Goal: Information Seeking & Learning: Learn about a topic

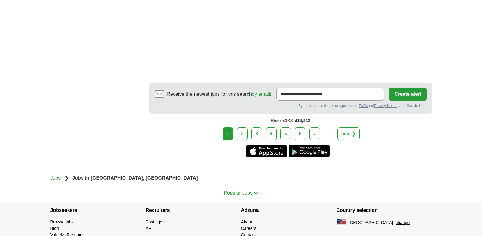
scroll to position [1116, 0]
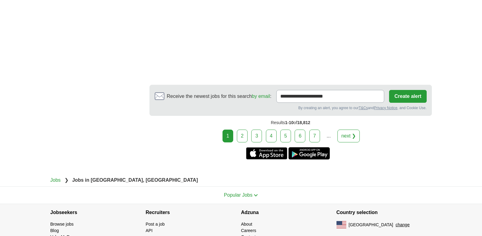
click at [243, 134] on link "2" at bounding box center [242, 136] width 11 height 13
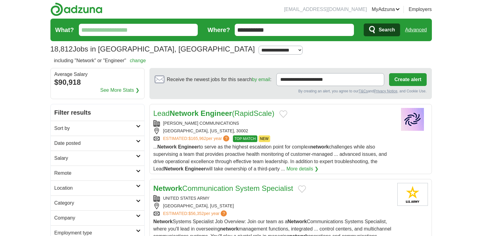
click at [338, 55] on section "18,812 Jobs in [GEOGRAPHIC_DATA], [GEOGRAPHIC_DATA] [GEOGRAPHIC_DATA] [GEOGRAPH…" at bounding box center [240, 38] width 381 height 38
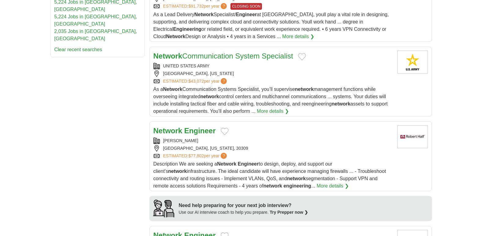
scroll to position [387, 0]
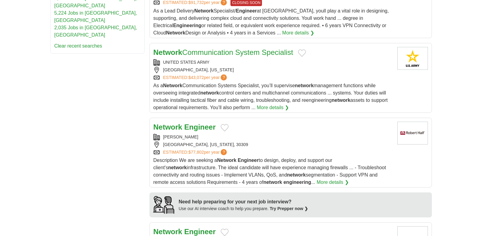
click at [207, 128] on strong "Engineer" at bounding box center [199, 127] width 31 height 8
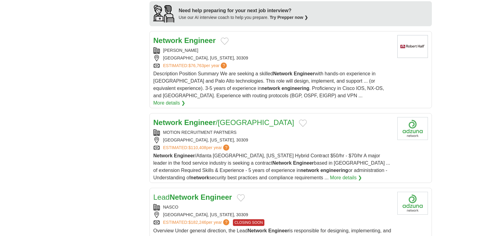
scroll to position [581, 0]
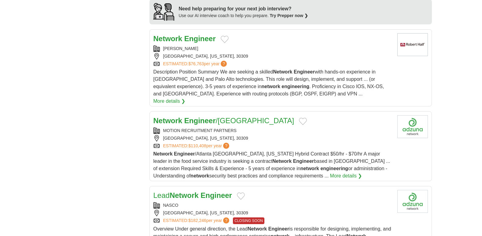
click at [206, 117] on strong "Engineer" at bounding box center [199, 121] width 31 height 8
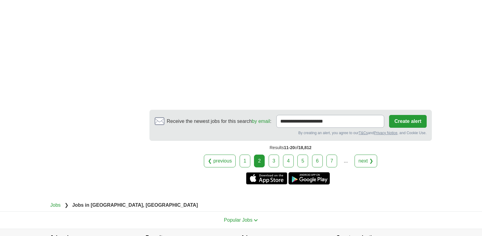
scroll to position [1001, 0]
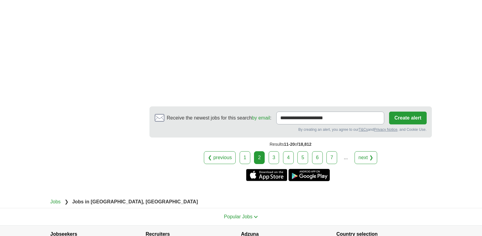
click at [274, 152] on link "3" at bounding box center [274, 158] width 11 height 13
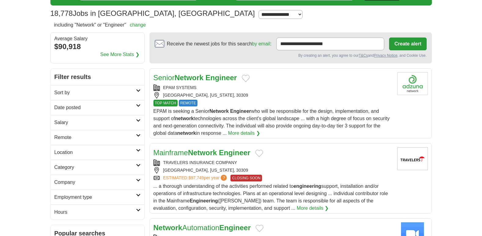
scroll to position [45, 0]
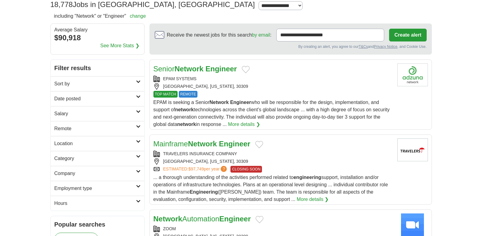
click at [228, 66] on strong "Engineer" at bounding box center [220, 69] width 31 height 8
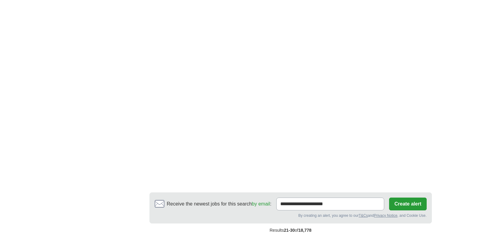
scroll to position [1187, 0]
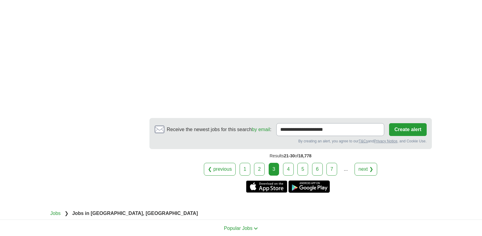
click at [285, 163] on link "4" at bounding box center [288, 169] width 11 height 13
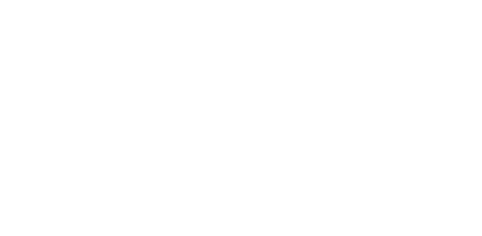
scroll to position [1173, 0]
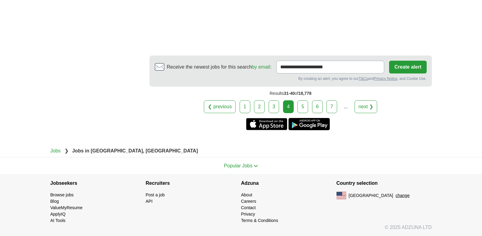
click at [301, 105] on link "5" at bounding box center [302, 107] width 11 height 13
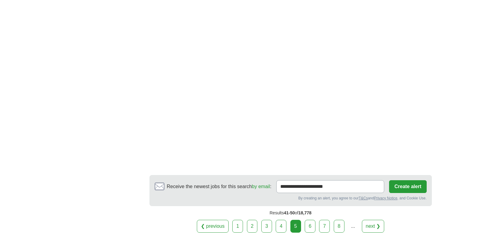
click at [312, 229] on link "6" at bounding box center [310, 226] width 11 height 13
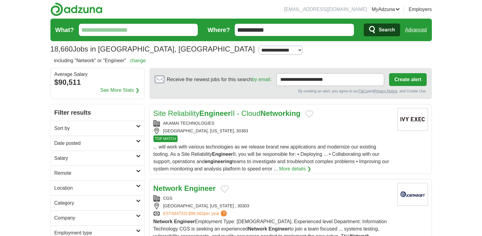
scroll to position [77, 0]
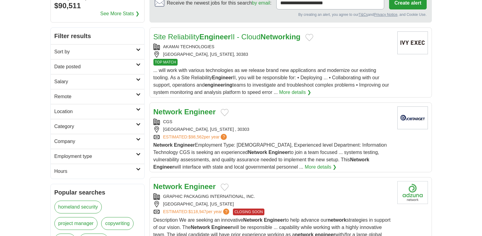
click at [206, 112] on strong "Engineer" at bounding box center [199, 112] width 31 height 8
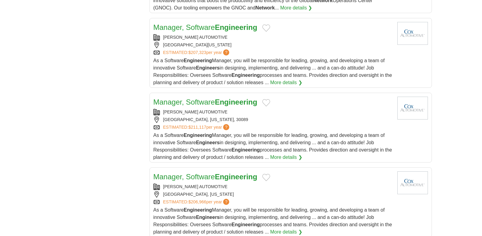
scroll to position [1154, 0]
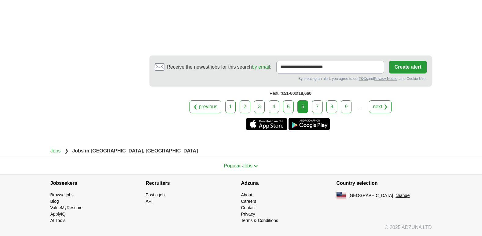
click at [317, 107] on link "7" at bounding box center [317, 107] width 11 height 13
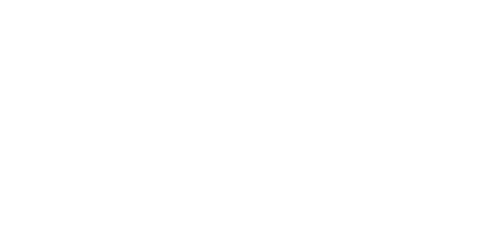
scroll to position [1082, 0]
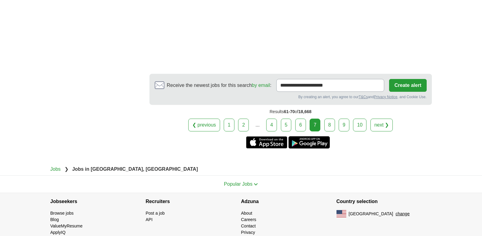
click at [328, 119] on link "8" at bounding box center [329, 125] width 11 height 13
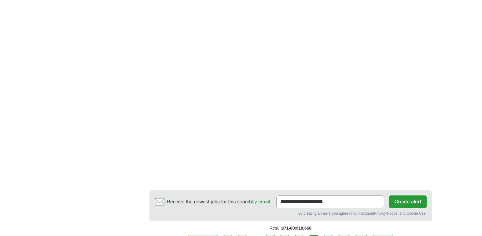
scroll to position [1009, 0]
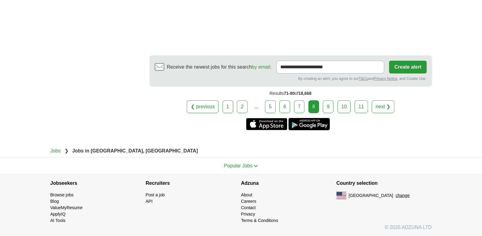
click at [327, 103] on link "9" at bounding box center [328, 107] width 11 height 13
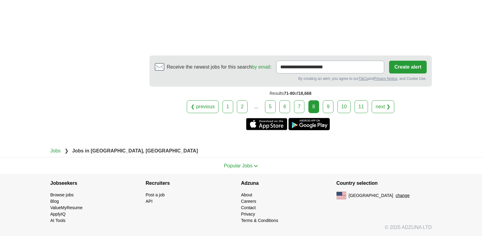
drag, startPoint x: 457, startPoint y: 42, endPoint x: 478, endPoint y: 71, distance: 35.7
